Goal: Information Seeking & Learning: Stay updated

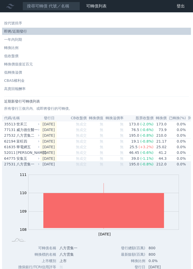
scroll to position [93, 0]
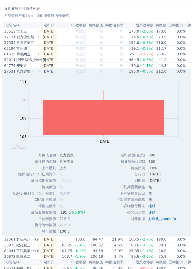
click at [53, 74] on td "[DATE]" at bounding box center [49, 72] width 16 height 6
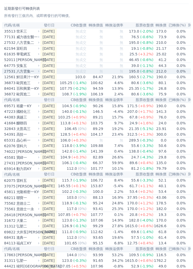
click at [57, 44] on td "[DATE]" at bounding box center [49, 43] width 16 height 6
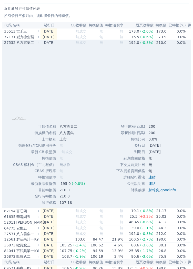
click at [26, 42] on div "八方雲集二" at bounding box center [27, 42] width 22 height 5
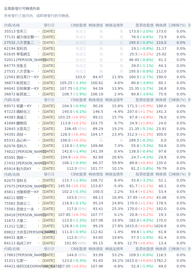
click at [55, 40] on td "[DATE]" at bounding box center [49, 37] width 16 height 6
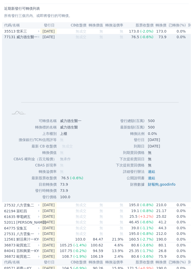
click at [52, 39] on td "[DATE]" at bounding box center [49, 37] width 16 height 6
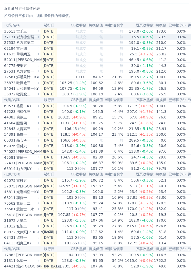
click at [55, 86] on td "[DATE]" at bounding box center [49, 83] width 16 height 6
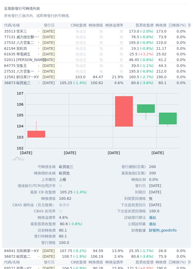
click at [47, 86] on td "[DATE]" at bounding box center [49, 83] width 16 height 6
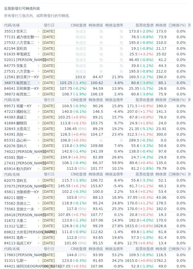
click at [47, 97] on td "[DATE]" at bounding box center [49, 94] width 16 height 6
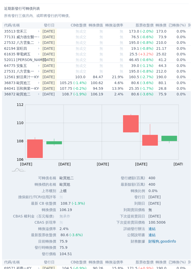
click at [47, 97] on td "[DATE]" at bounding box center [49, 94] width 16 height 6
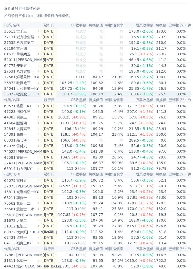
click at [56, 34] on td "[DATE]" at bounding box center [49, 31] width 16 height 6
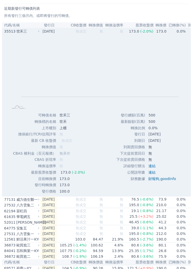
click at [49, 30] on td "[DATE]" at bounding box center [49, 31] width 16 height 6
